Goal: Navigation & Orientation: Find specific page/section

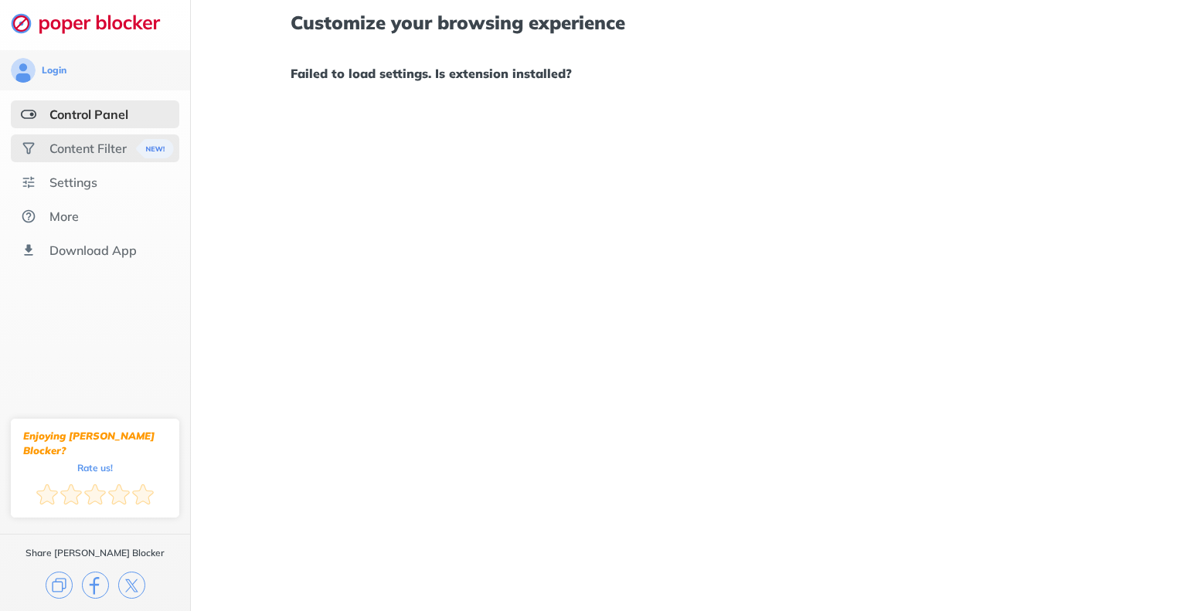
click at [62, 162] on div "Content Filter" at bounding box center [95, 148] width 169 height 28
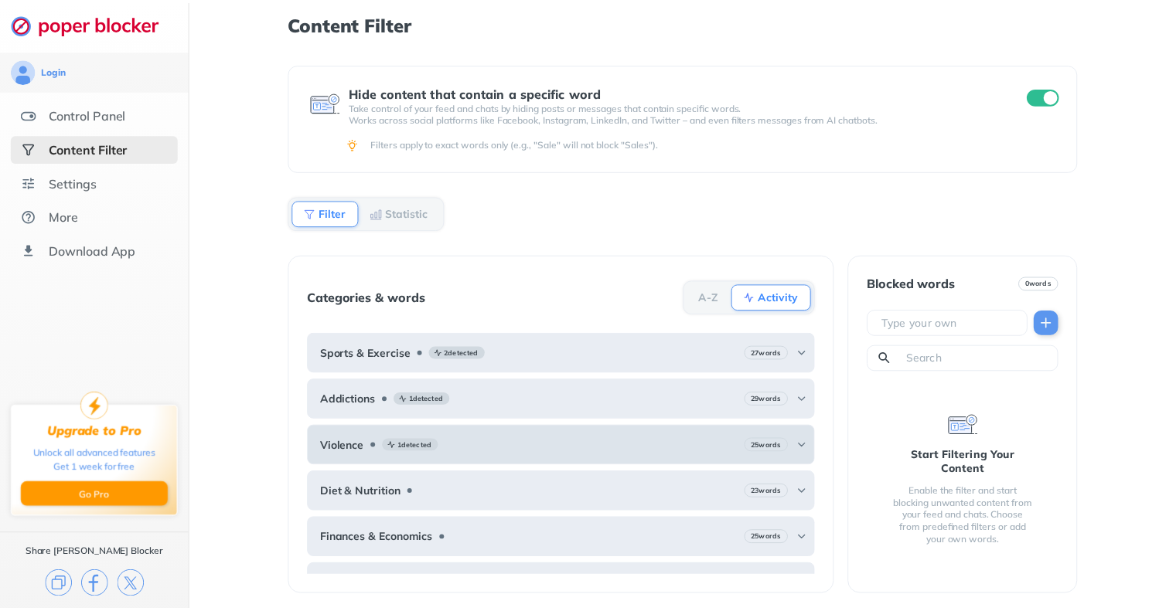
scroll to position [114, 0]
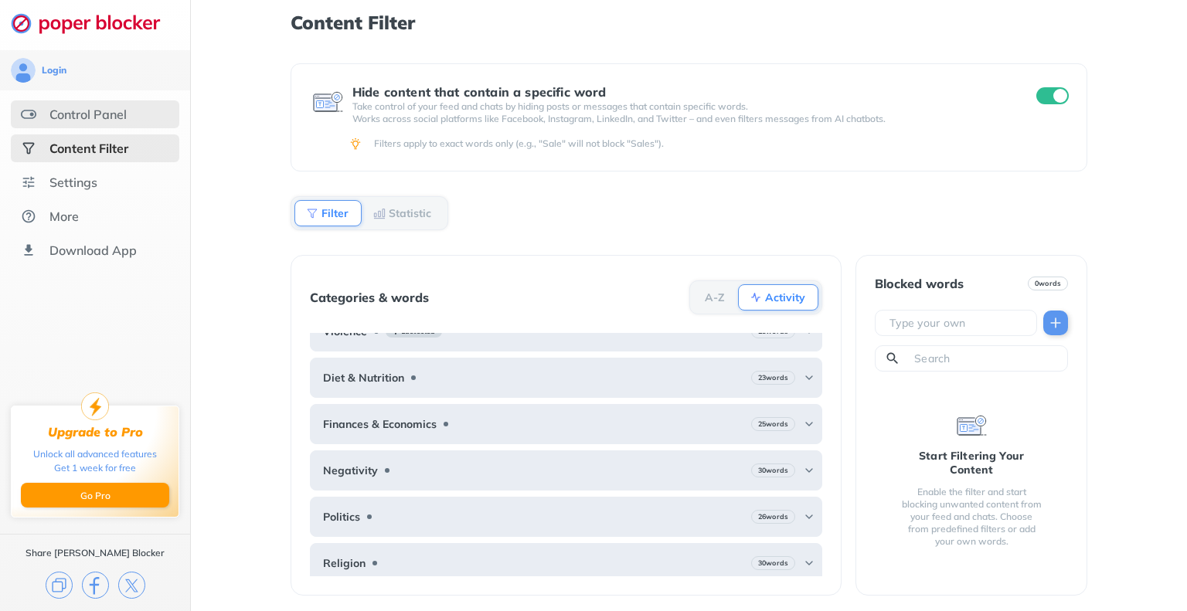
click at [111, 107] on div "Control Panel" at bounding box center [87, 114] width 77 height 15
